Goal: Information Seeking & Learning: Learn about a topic

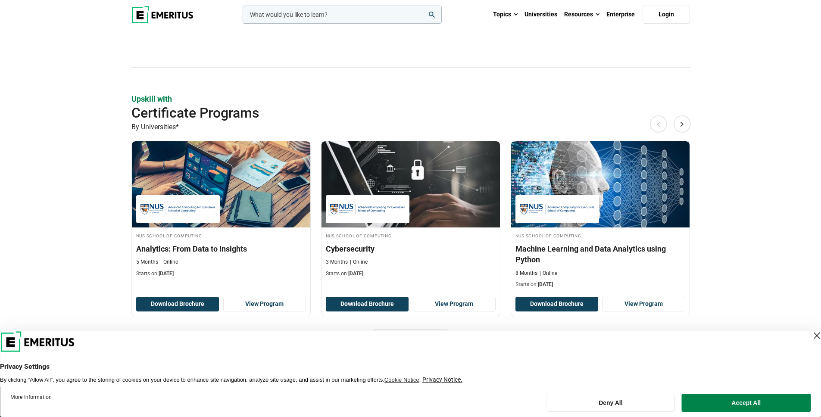
scroll to position [521, 0]
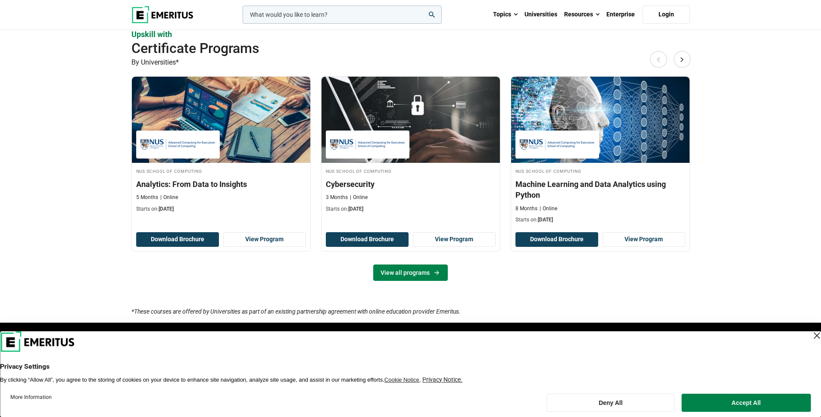
click at [416, 277] on link "View all programs" at bounding box center [410, 273] width 75 height 16
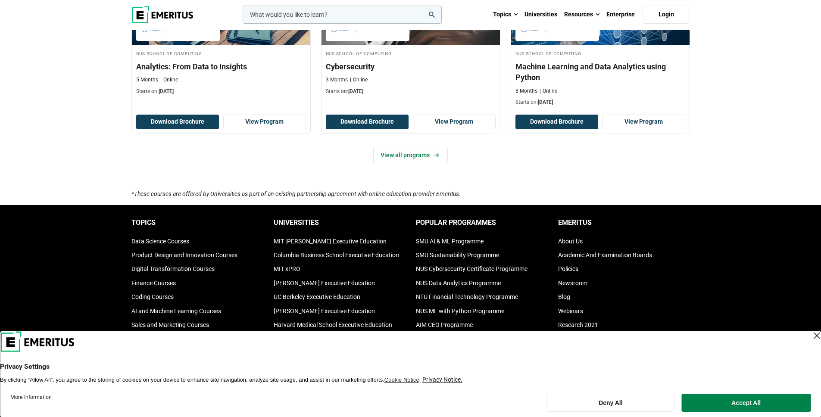
scroll to position [668, 0]
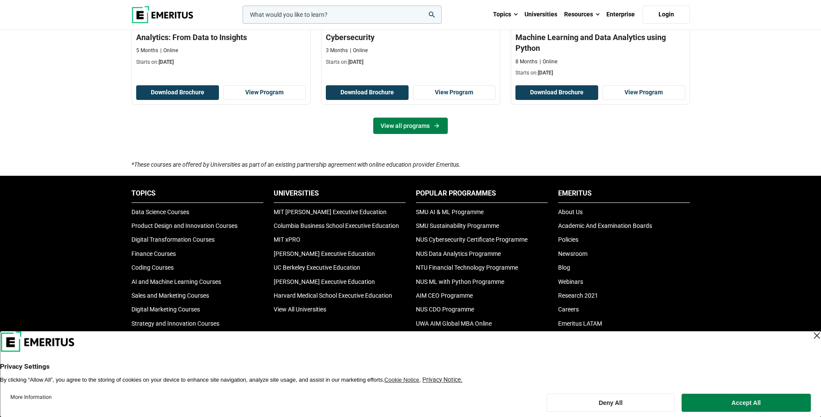
click at [408, 126] on link "View all programs" at bounding box center [410, 126] width 75 height 16
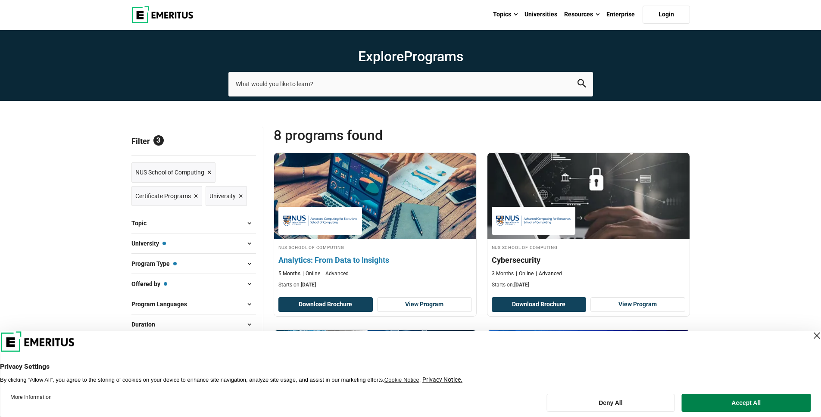
scroll to position [49, 0]
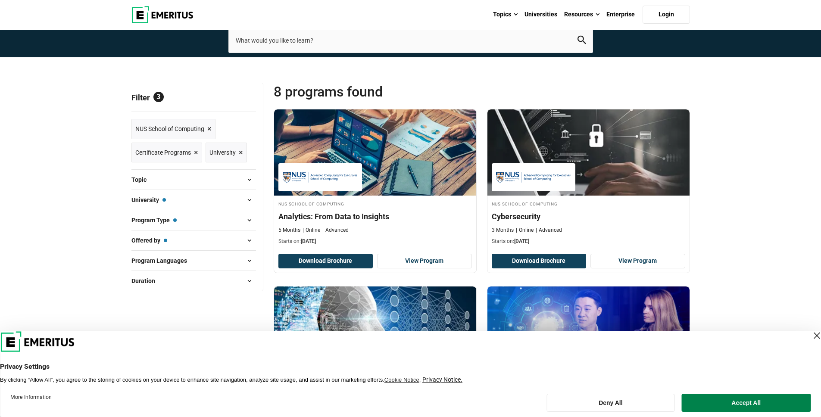
click at [723, 399] on button "Accept All" at bounding box center [746, 403] width 129 height 18
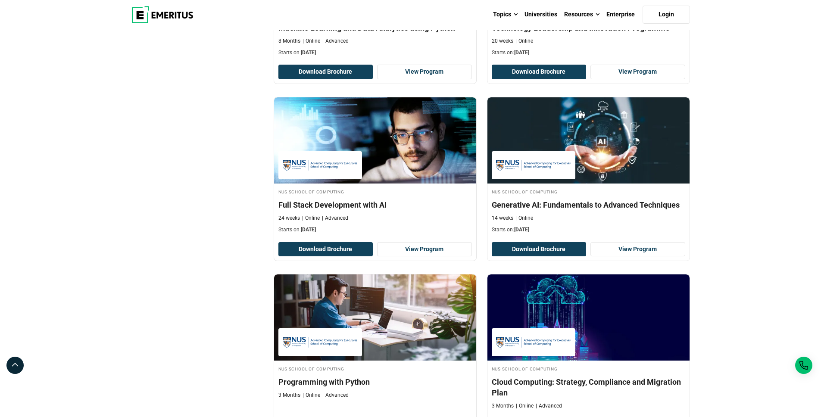
scroll to position [290, 0]
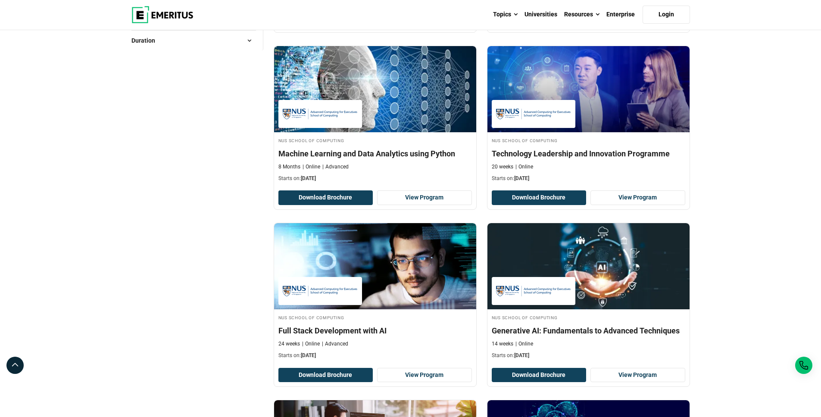
click at [750, 240] on div "Explore Programs leadership marketing project management data science product m…" at bounding box center [410, 407] width 821 height 1332
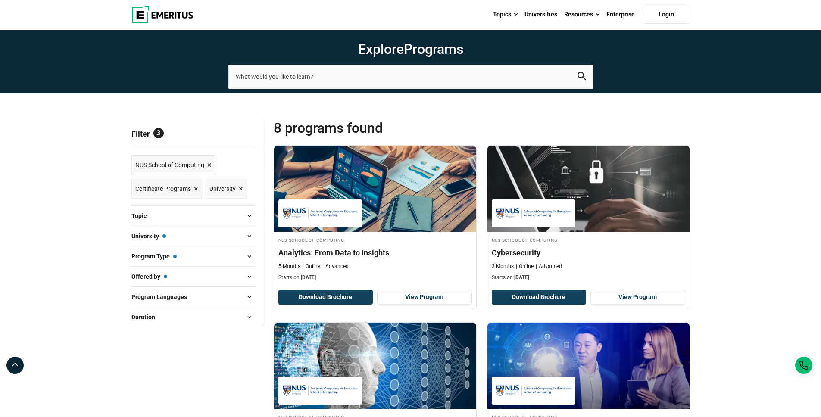
click at [221, 256] on button "Program Type — Certificate Programs" at bounding box center [193, 256] width 125 height 13
click at [245, 254] on span at bounding box center [249, 256] width 13 height 13
click at [208, 164] on span "×" at bounding box center [209, 165] width 4 height 13
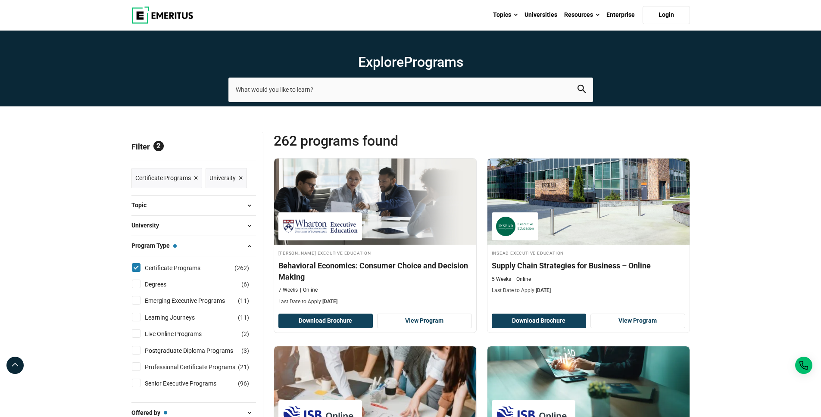
click at [239, 247] on button "Program Type — Certificate Programs" at bounding box center [193, 246] width 125 height 13
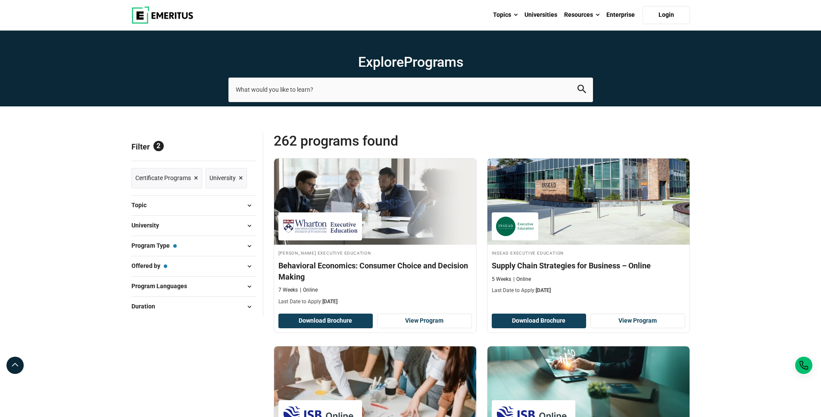
click at [219, 270] on button "Offered by — University" at bounding box center [193, 266] width 125 height 13
click at [250, 268] on span at bounding box center [249, 266] width 13 height 13
click at [243, 271] on span at bounding box center [249, 266] width 13 height 13
click at [247, 244] on span at bounding box center [249, 246] width 13 height 13
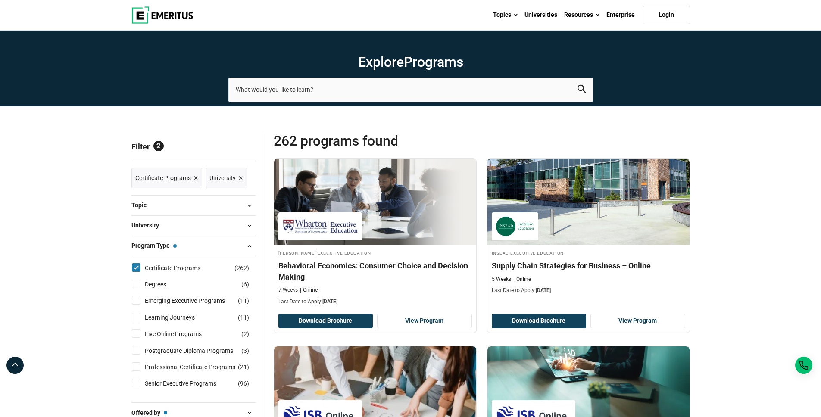
click at [247, 223] on span at bounding box center [249, 225] width 13 height 13
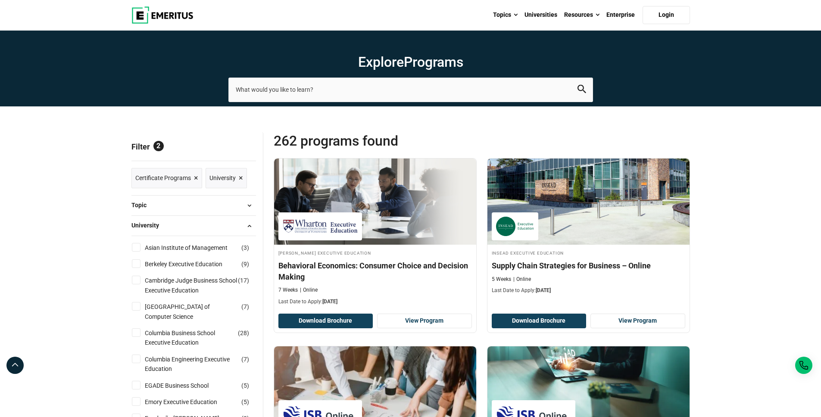
click at [247, 224] on span at bounding box center [249, 225] width 13 height 13
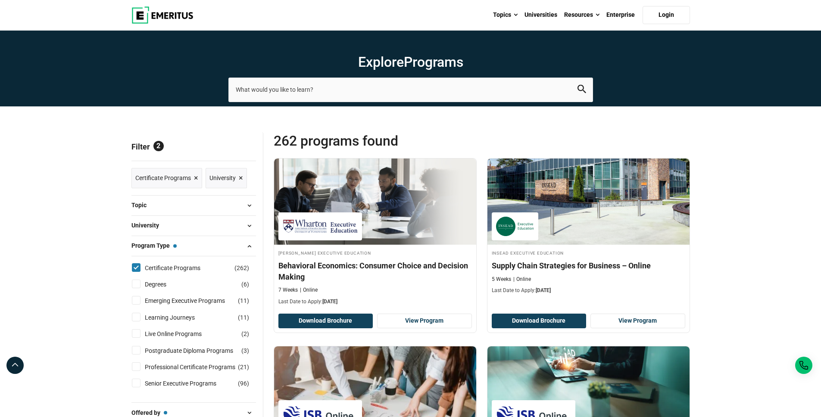
click at [244, 209] on span at bounding box center [249, 205] width 13 height 13
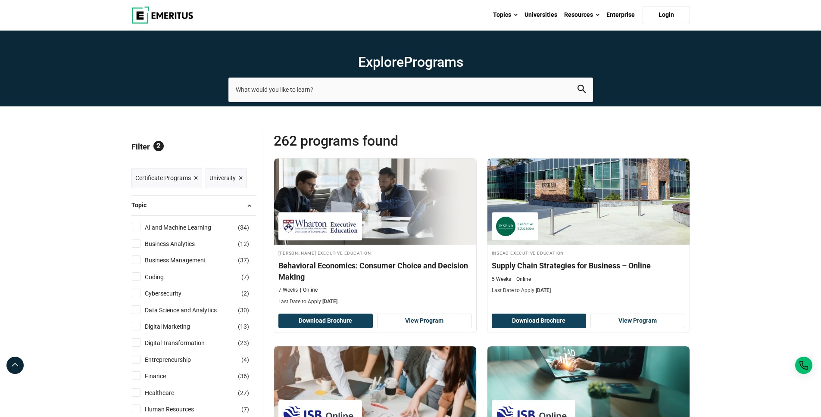
click at [244, 206] on span at bounding box center [249, 205] width 13 height 13
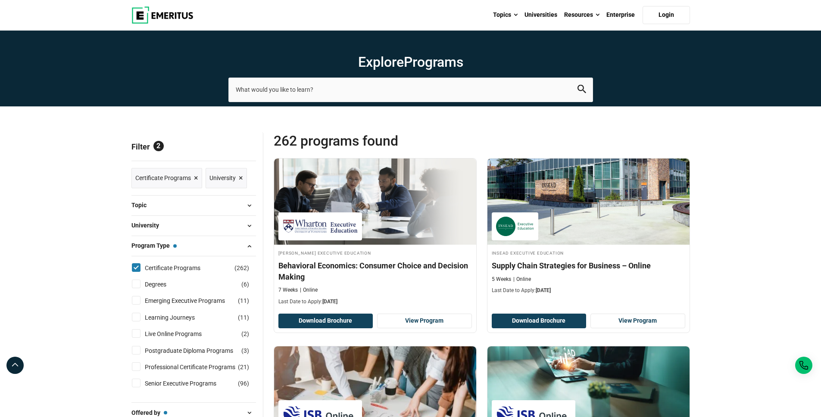
click at [198, 203] on button "Topic" at bounding box center [193, 205] width 125 height 13
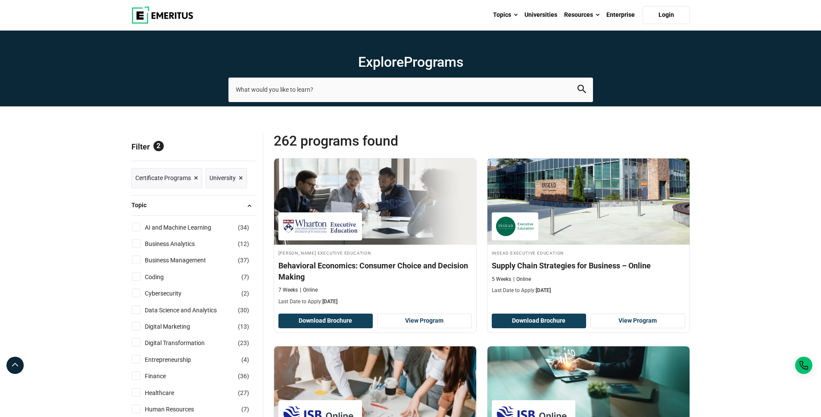
click at [136, 229] on input "AI and Machine Learning ( 34 )" at bounding box center [136, 227] width 9 height 9
checkbox input "true"
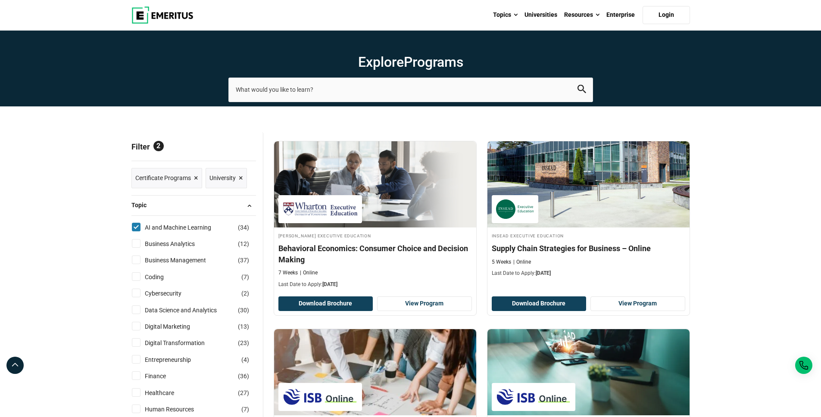
click at [137, 244] on input "Business Analytics ( 12 )" at bounding box center [136, 243] width 9 height 9
checkbox input "true"
click at [140, 276] on input "Coding ( 7 )" at bounding box center [136, 276] width 9 height 9
checkbox input "true"
click at [139, 293] on input "Cybersecurity ( 2 )" at bounding box center [136, 293] width 9 height 9
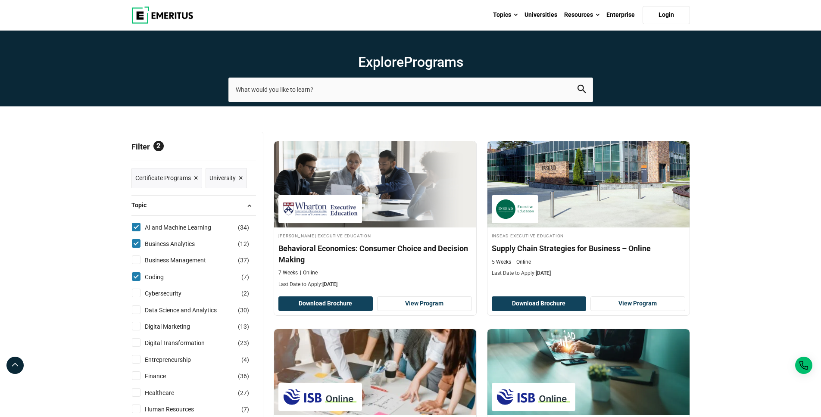
checkbox input "true"
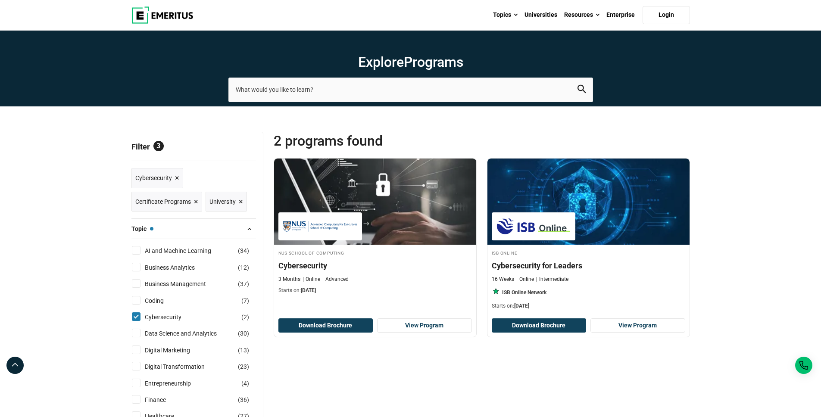
click at [141, 250] on label "AI and Machine Learning ( 34 )" at bounding box center [185, 250] width 88 height 9
click at [141, 250] on input "AI and Machine Learning ( 34 )" at bounding box center [136, 250] width 9 height 9
checkbox input "true"
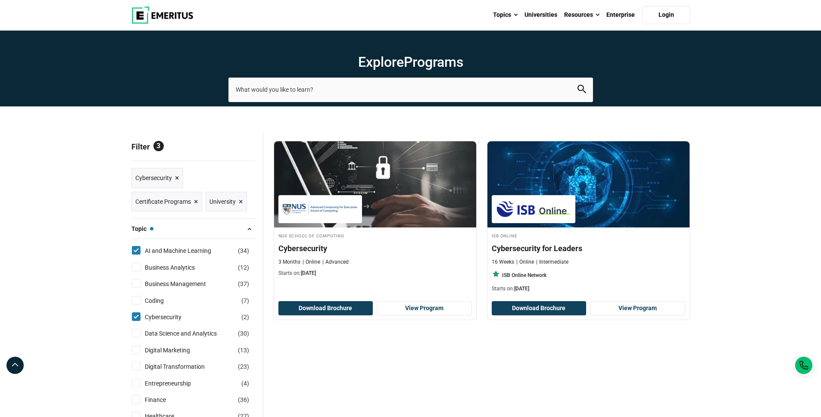
click at [139, 266] on input "Business Analytics ( 12 )" at bounding box center [136, 267] width 9 height 9
checkbox input "true"
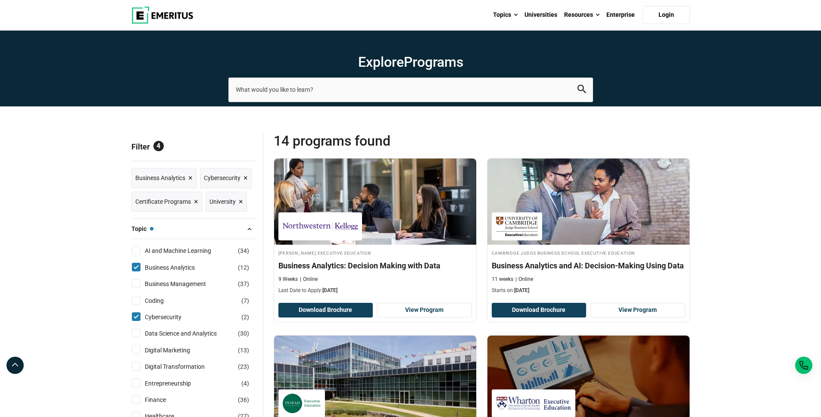
click at [134, 300] on input "Coding ( 7 )" at bounding box center [136, 300] width 9 height 9
checkbox input "true"
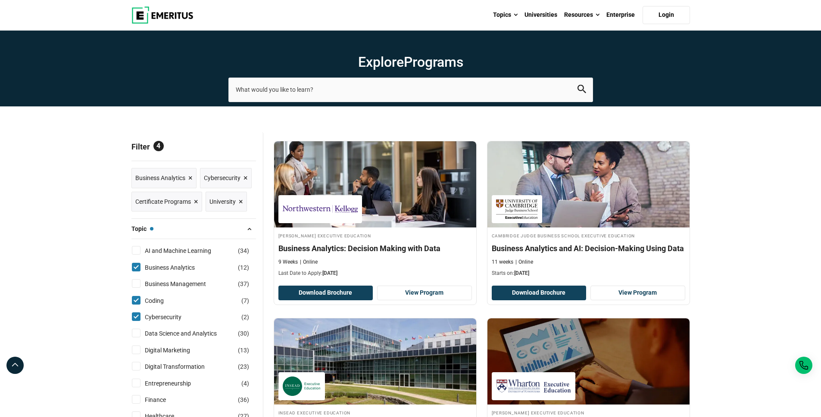
click at [137, 253] on input "AI and Machine Learning ( 34 )" at bounding box center [136, 250] width 9 height 9
checkbox input "true"
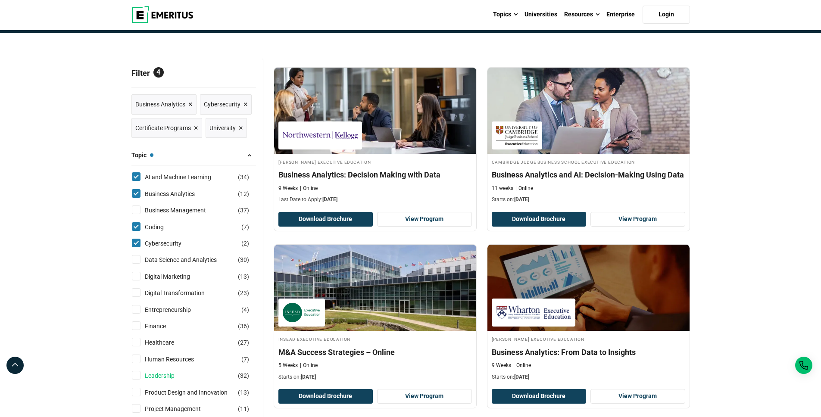
scroll to position [111, 0]
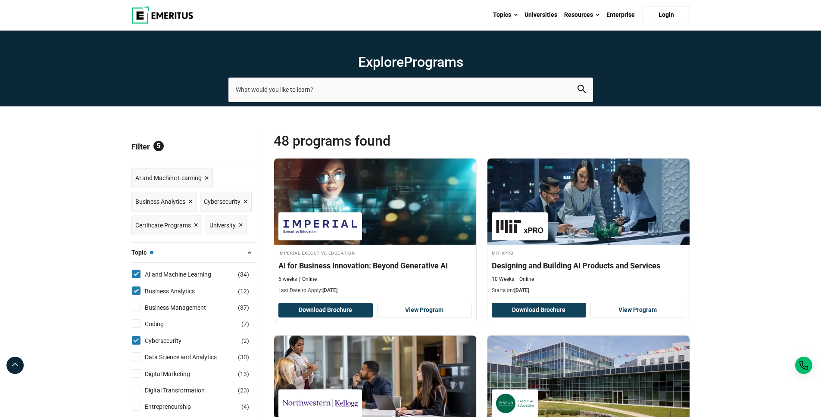
click at [136, 356] on input "Data Science and Analytics ( 30 )" at bounding box center [136, 357] width 9 height 9
checkbox input "true"
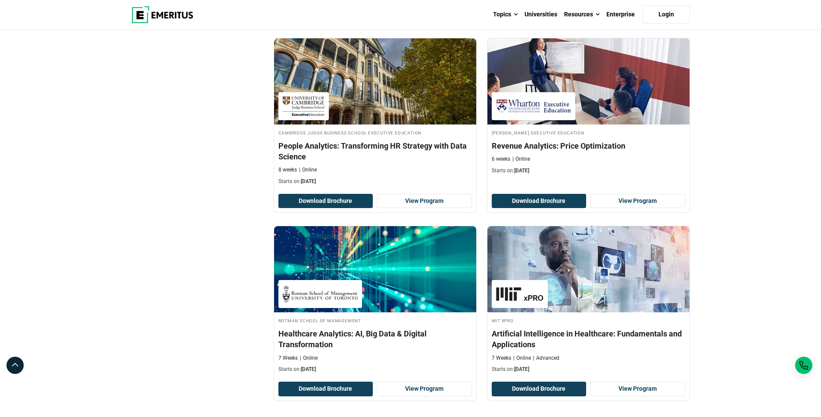
scroll to position [1674, 0]
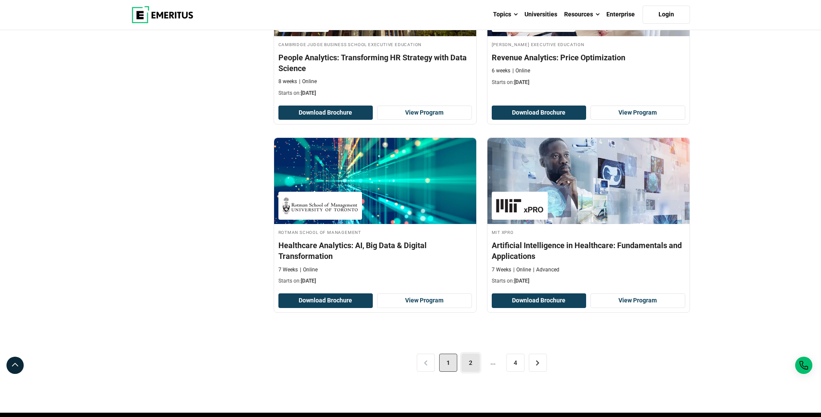
click at [470, 370] on link "2" at bounding box center [471, 363] width 18 height 18
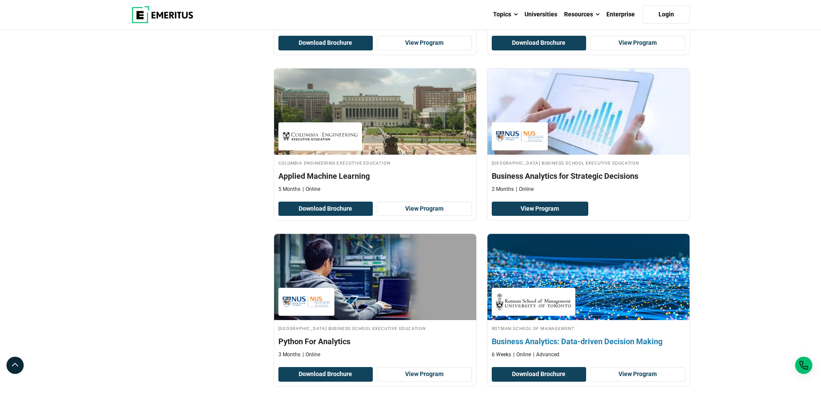
scroll to position [1647, 0]
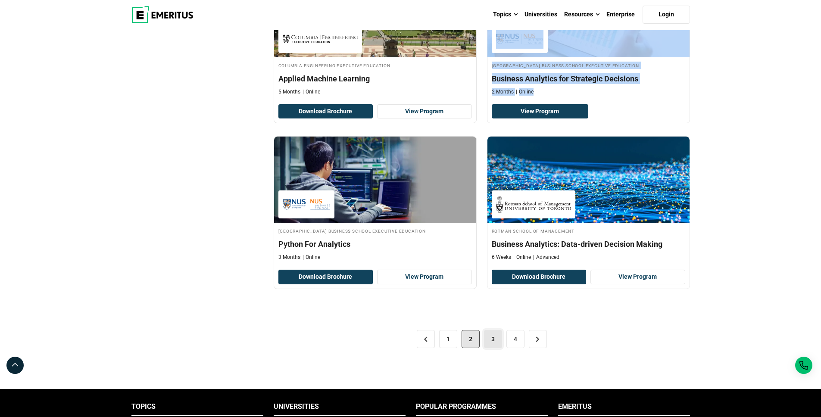
click at [496, 338] on link "3" at bounding box center [493, 339] width 18 height 18
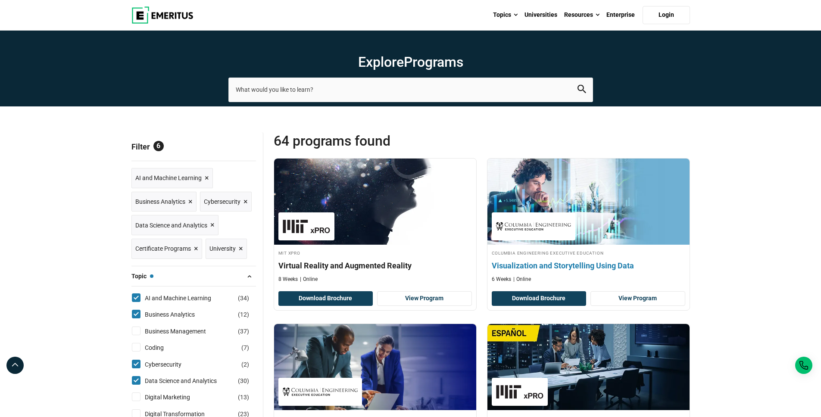
scroll to position [28, 0]
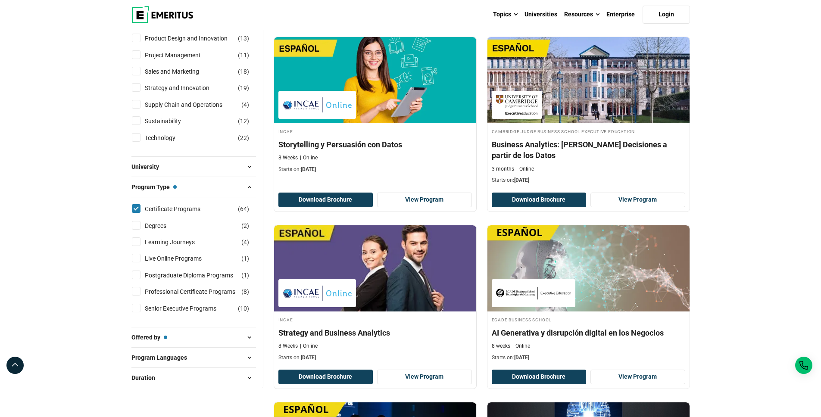
scroll to position [519, 0]
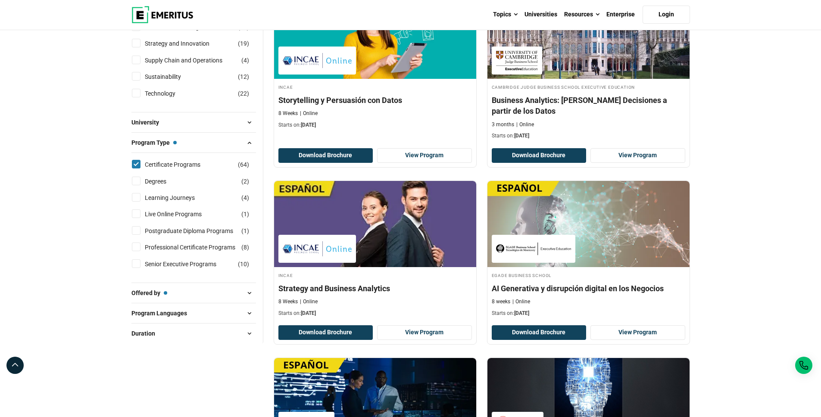
click at [242, 316] on button "Program Languages" at bounding box center [193, 313] width 125 height 13
click at [140, 334] on input "English ( 43 )" at bounding box center [136, 335] width 9 height 9
checkbox input "true"
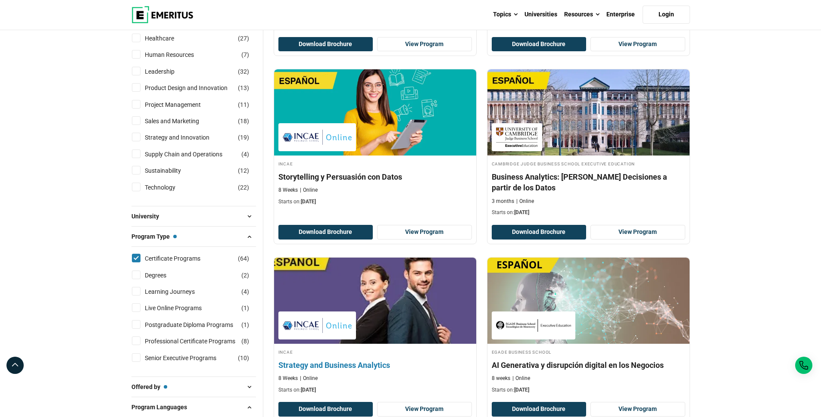
scroll to position [381, 0]
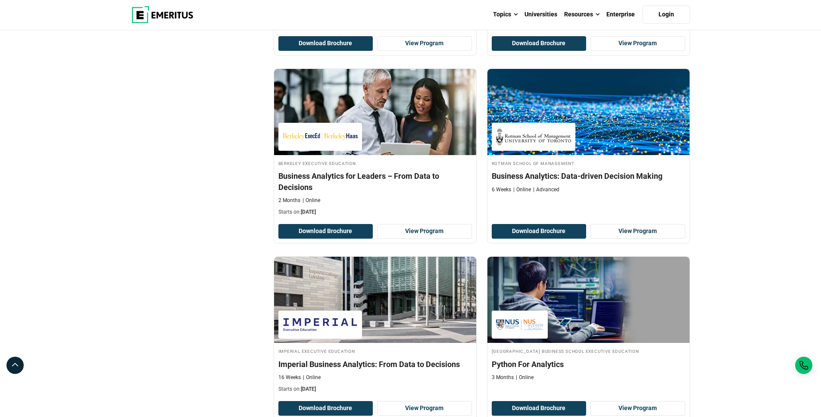
scroll to position [1684, 0]
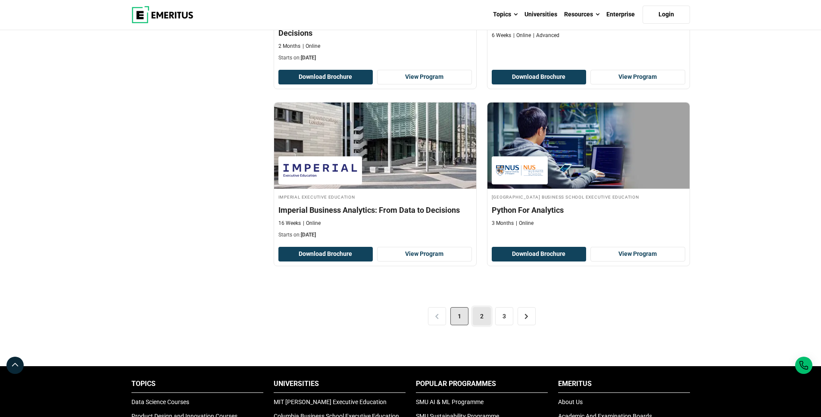
click at [479, 318] on link "2" at bounding box center [482, 316] width 18 height 18
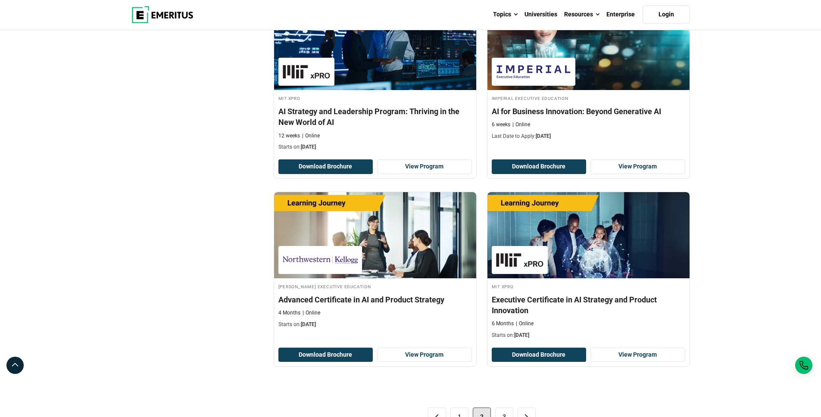
scroll to position [1686, 0]
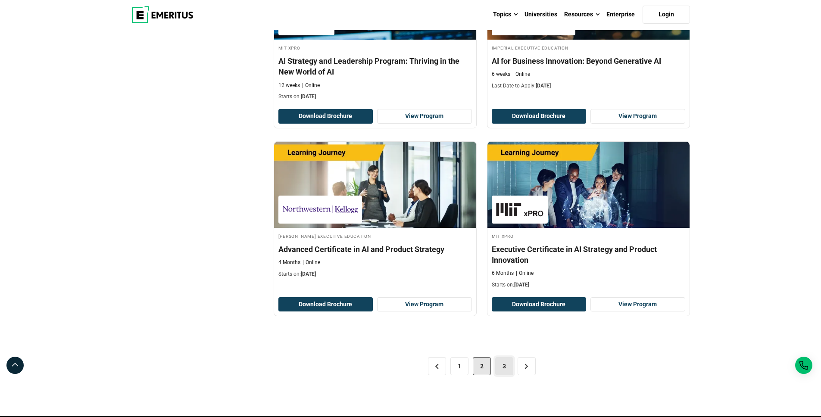
click at [500, 367] on link "3" at bounding box center [504, 366] width 18 height 18
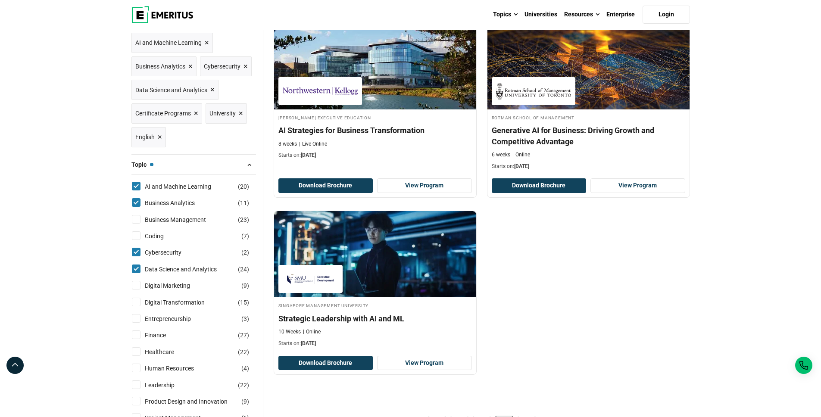
scroll to position [174, 0]
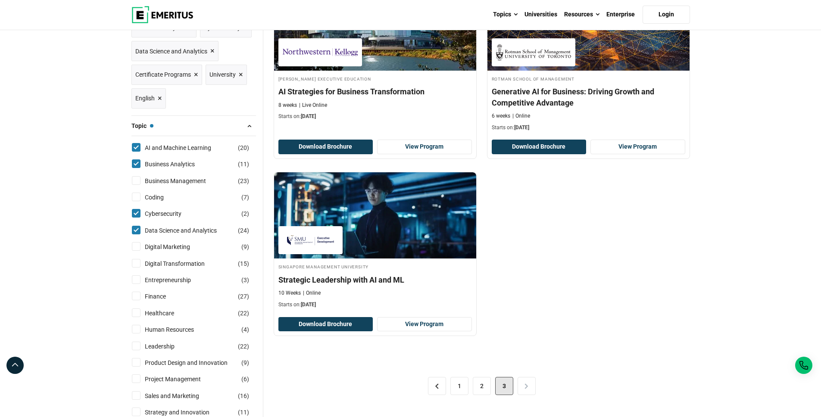
click at [136, 144] on input "AI and Machine Learning ( 20 )" at bounding box center [136, 147] width 9 height 9
checkbox input "false"
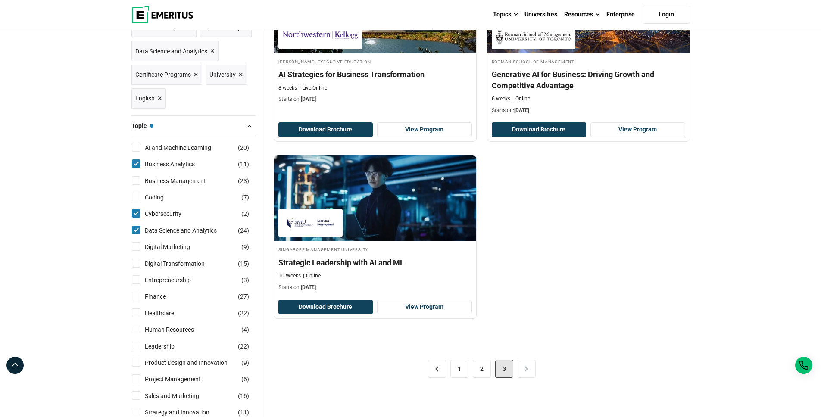
click at [137, 164] on input "Business Analytics ( 11 )" at bounding box center [136, 163] width 9 height 9
checkbox input "false"
click at [133, 194] on input "Coding ( 7 )" at bounding box center [136, 197] width 9 height 9
checkbox input "true"
click at [133, 211] on input "Cybersecurity ( 2 )" at bounding box center [136, 213] width 9 height 9
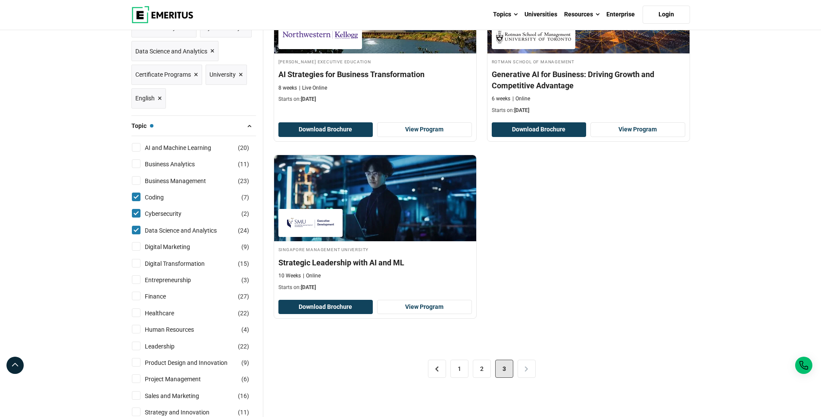
checkbox input "false"
click at [134, 226] on input "Data Science and Analytics ( 24 )" at bounding box center [136, 230] width 9 height 9
checkbox input "false"
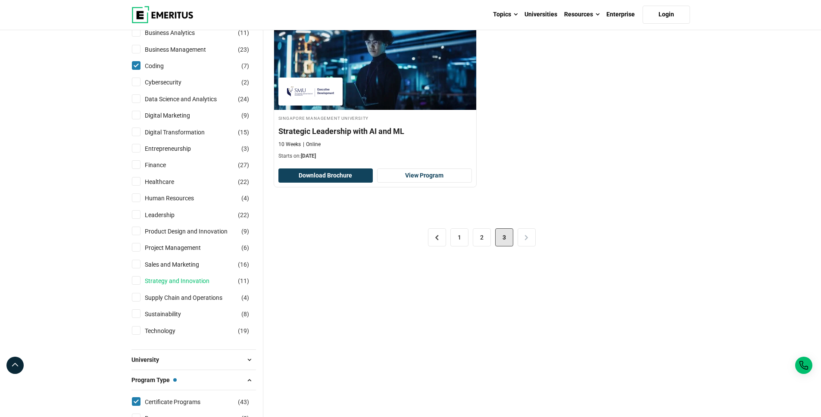
scroll to position [350, 0]
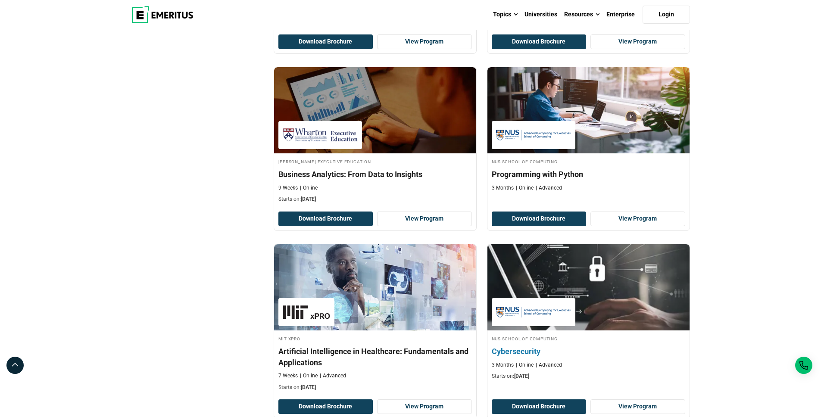
scroll to position [1681, 0]
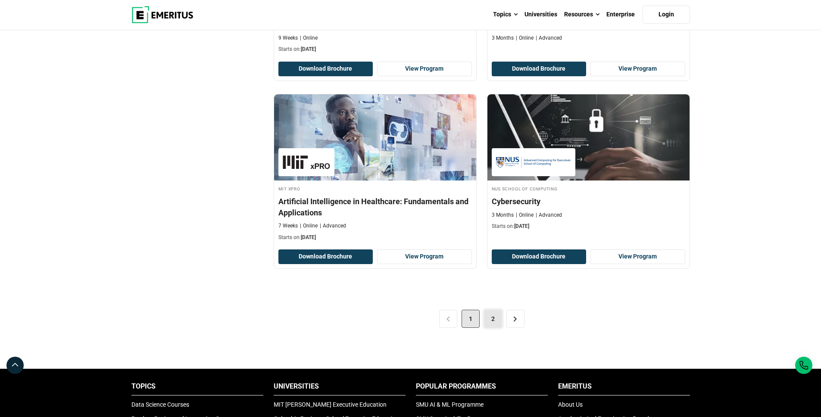
click at [496, 325] on link "2" at bounding box center [493, 319] width 18 height 18
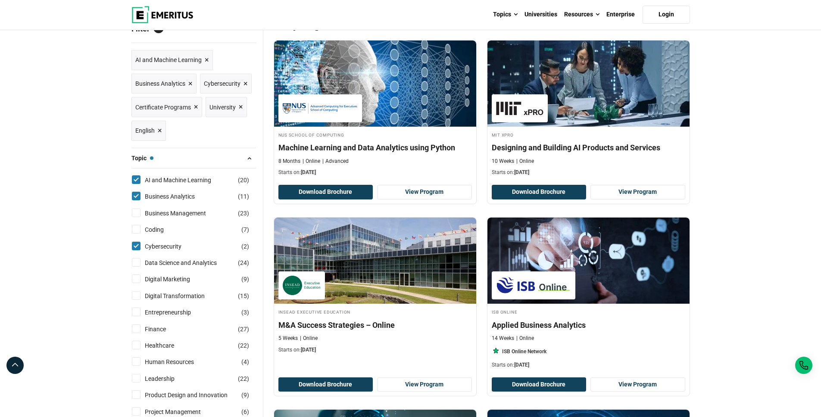
scroll to position [107, 0]
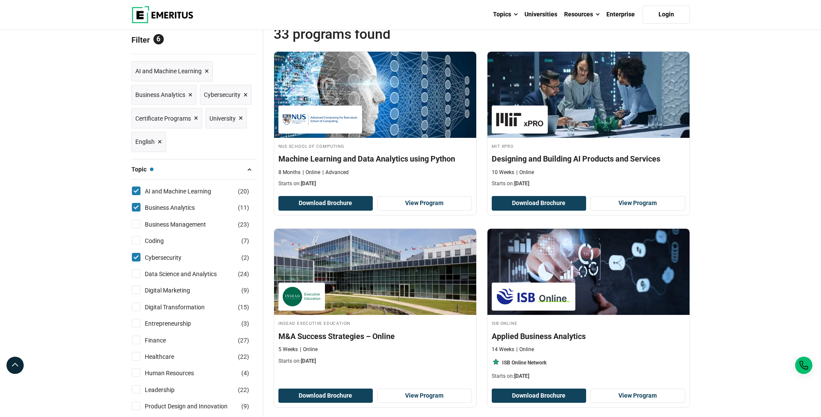
click at [138, 258] on input "Cybersecurity ( 2 )" at bounding box center [136, 257] width 9 height 9
checkbox input "false"
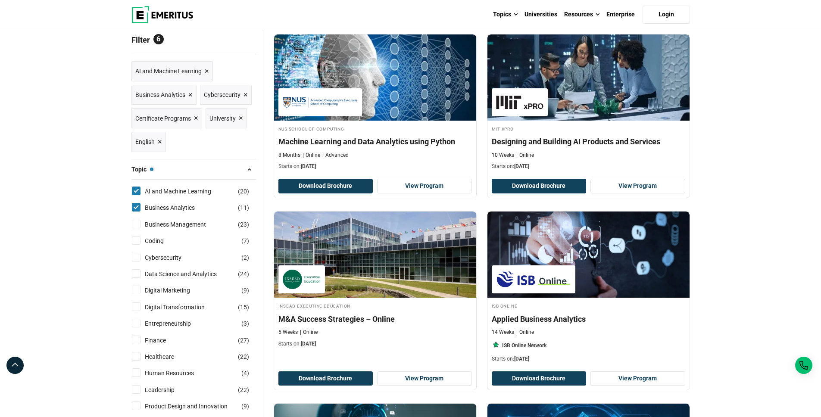
click at [138, 209] on input "Business Analytics ( 11 )" at bounding box center [136, 207] width 9 height 9
checkbox input "false"
click at [136, 192] on input "AI and Machine Learning ( 20 )" at bounding box center [136, 191] width 9 height 9
checkbox input "false"
click at [138, 240] on input "Coding ( 7 )" at bounding box center [136, 240] width 9 height 9
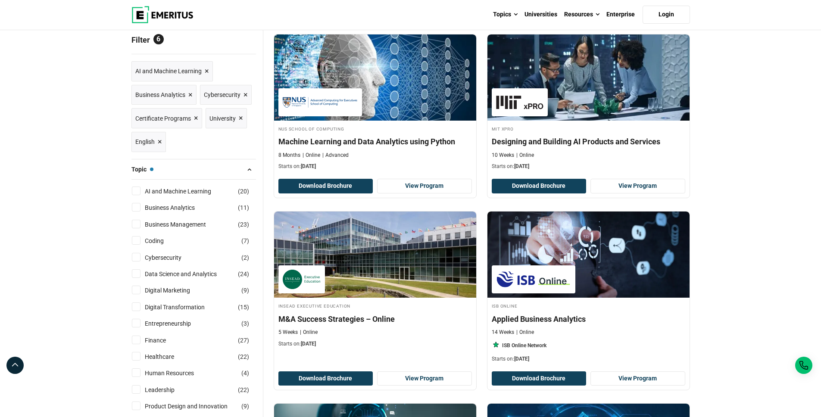
checkbox input "true"
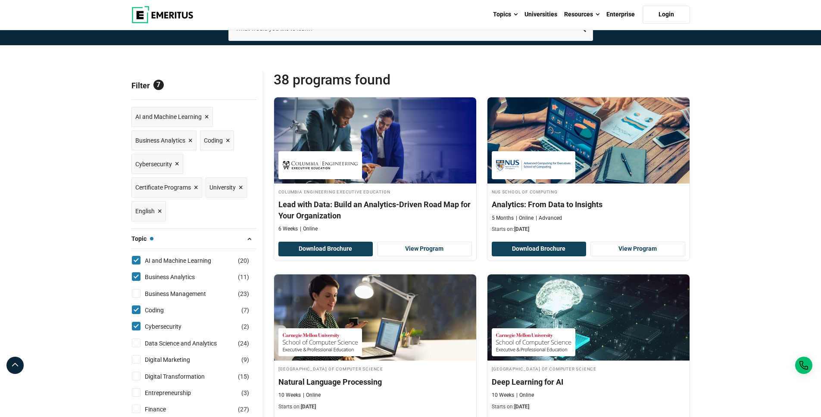
scroll to position [100, 0]
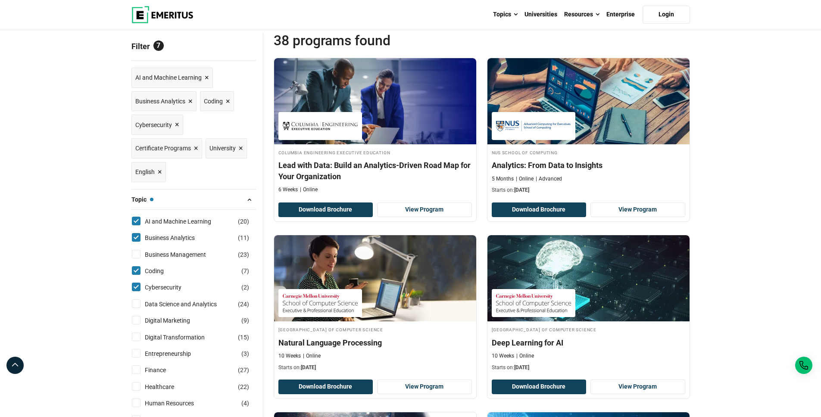
drag, startPoint x: 133, startPoint y: 287, endPoint x: 135, endPoint y: 277, distance: 9.7
click at [133, 287] on input "Cybersecurity ( 2 )" at bounding box center [136, 287] width 9 height 9
checkbox input "false"
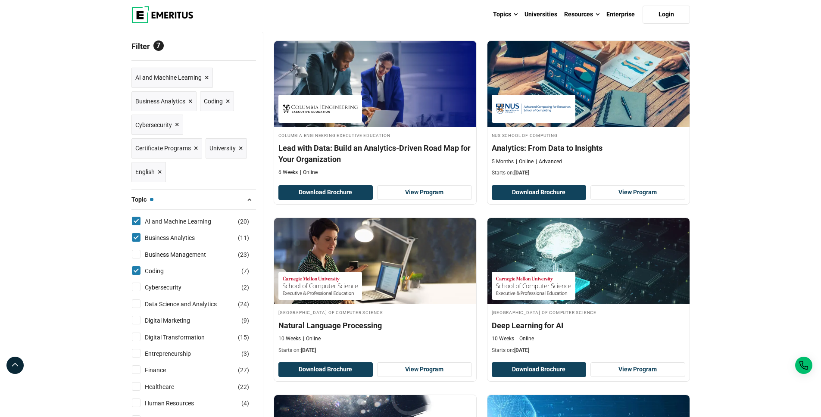
click at [134, 234] on input "Business Analytics ( 11 )" at bounding box center [136, 237] width 9 height 9
checkbox input "false"
click at [134, 224] on input "AI and Machine Learning ( 20 )" at bounding box center [136, 221] width 9 height 9
checkbox input "false"
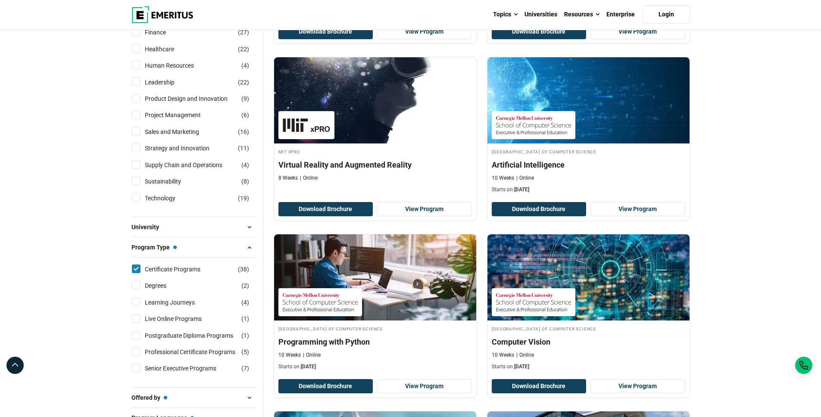
scroll to position [222, 0]
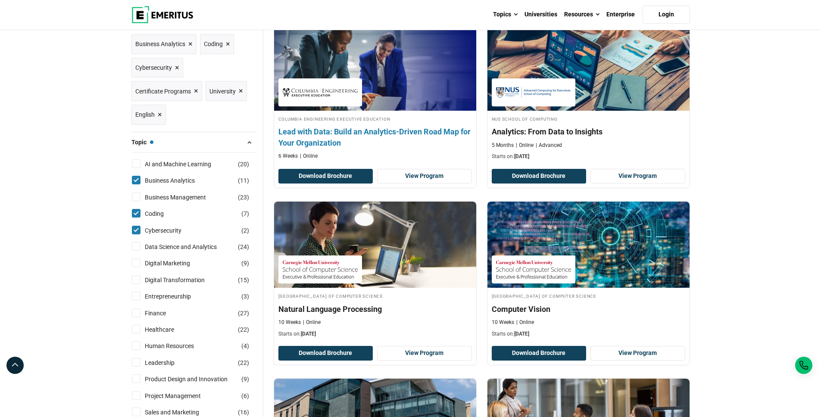
scroll to position [45, 0]
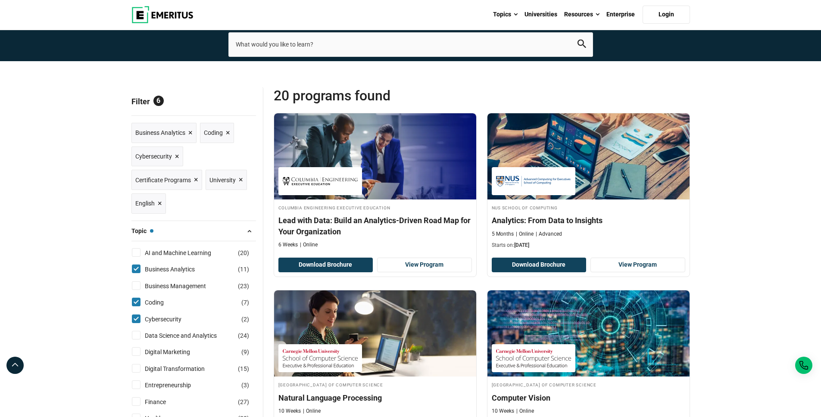
click at [134, 272] on input "Business Analytics ( 11 )" at bounding box center [136, 269] width 9 height 9
checkbox input "false"
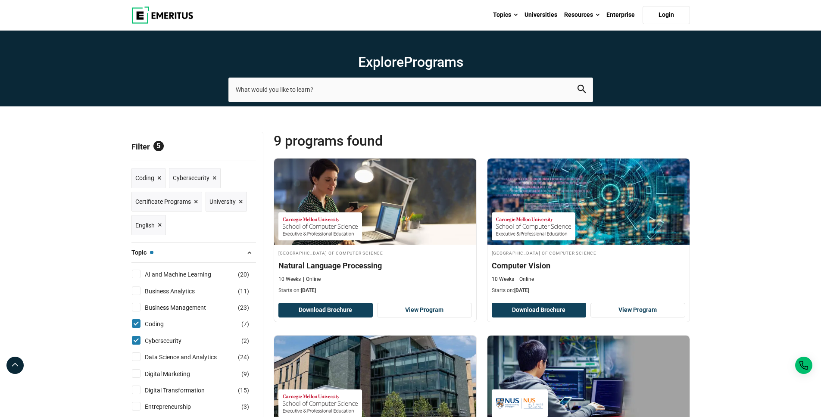
click at [140, 340] on input "Cybersecurity ( 2 )" at bounding box center [136, 340] width 9 height 9
checkbox input "false"
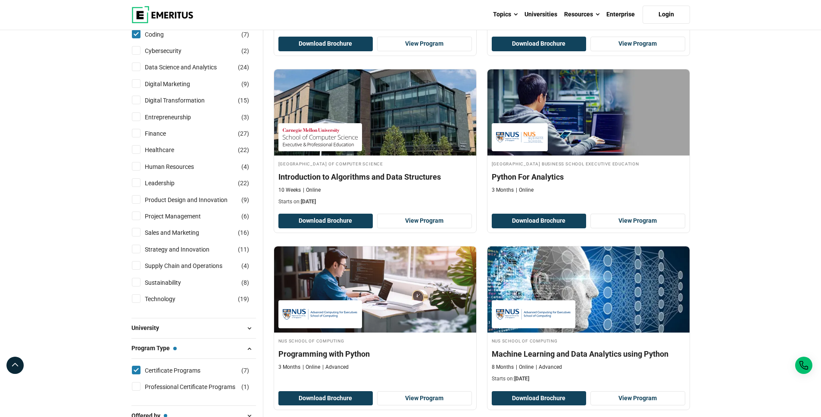
scroll to position [224, 0]
